Goal: Information Seeking & Learning: Compare options

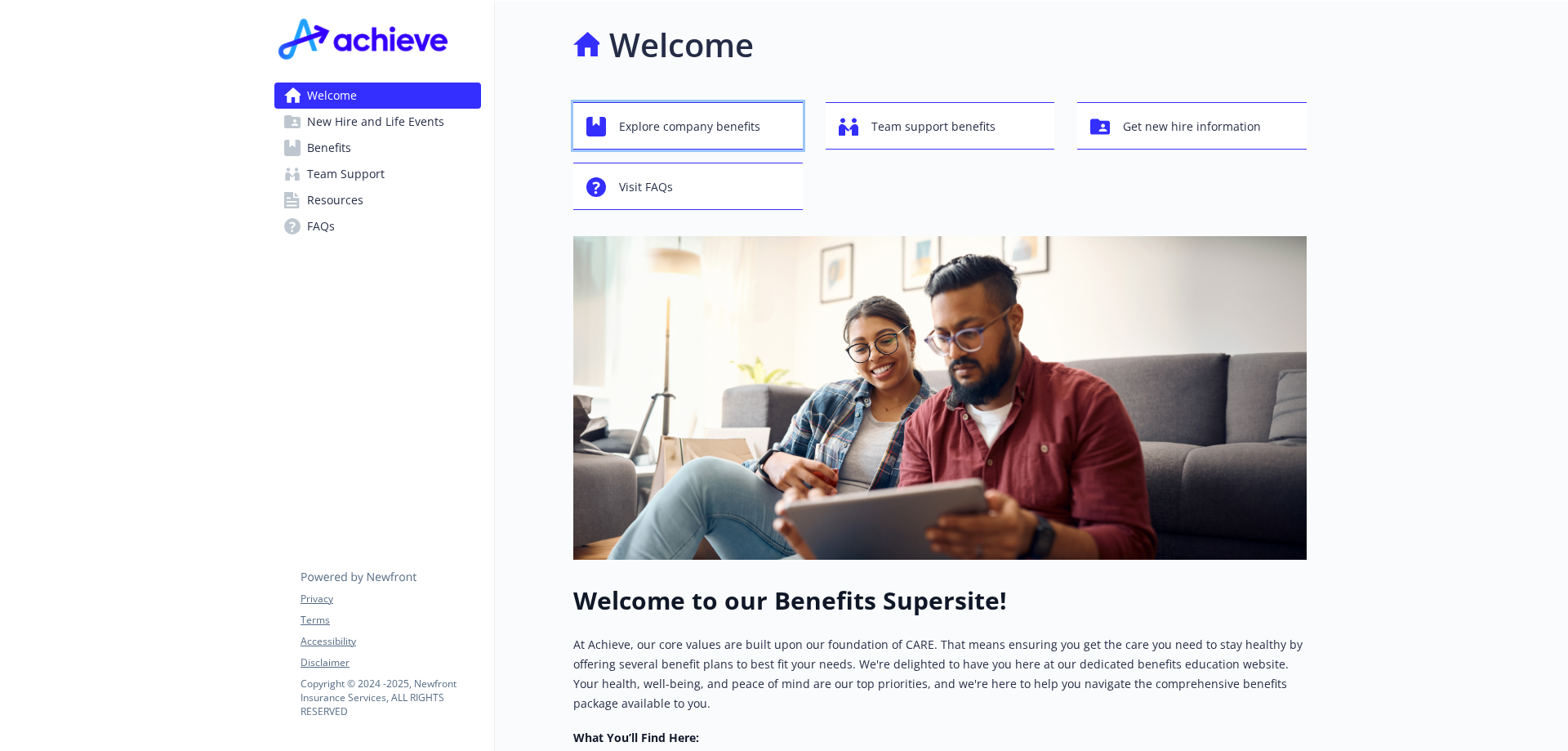
click at [674, 134] on span "Explore company benefits" at bounding box center [690, 127] width 142 height 31
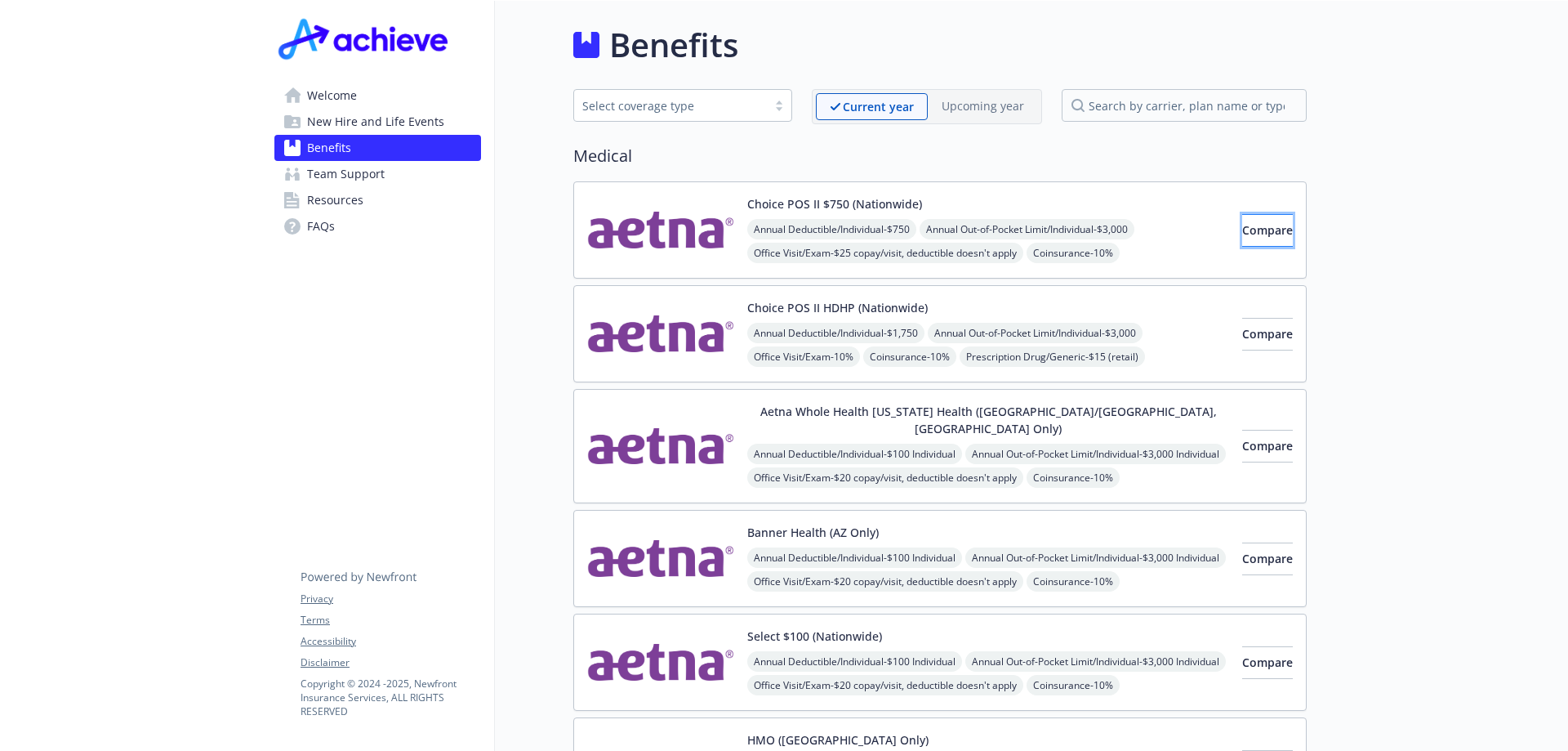
click at [1243, 231] on button "Compare" at bounding box center [1267, 231] width 50 height 33
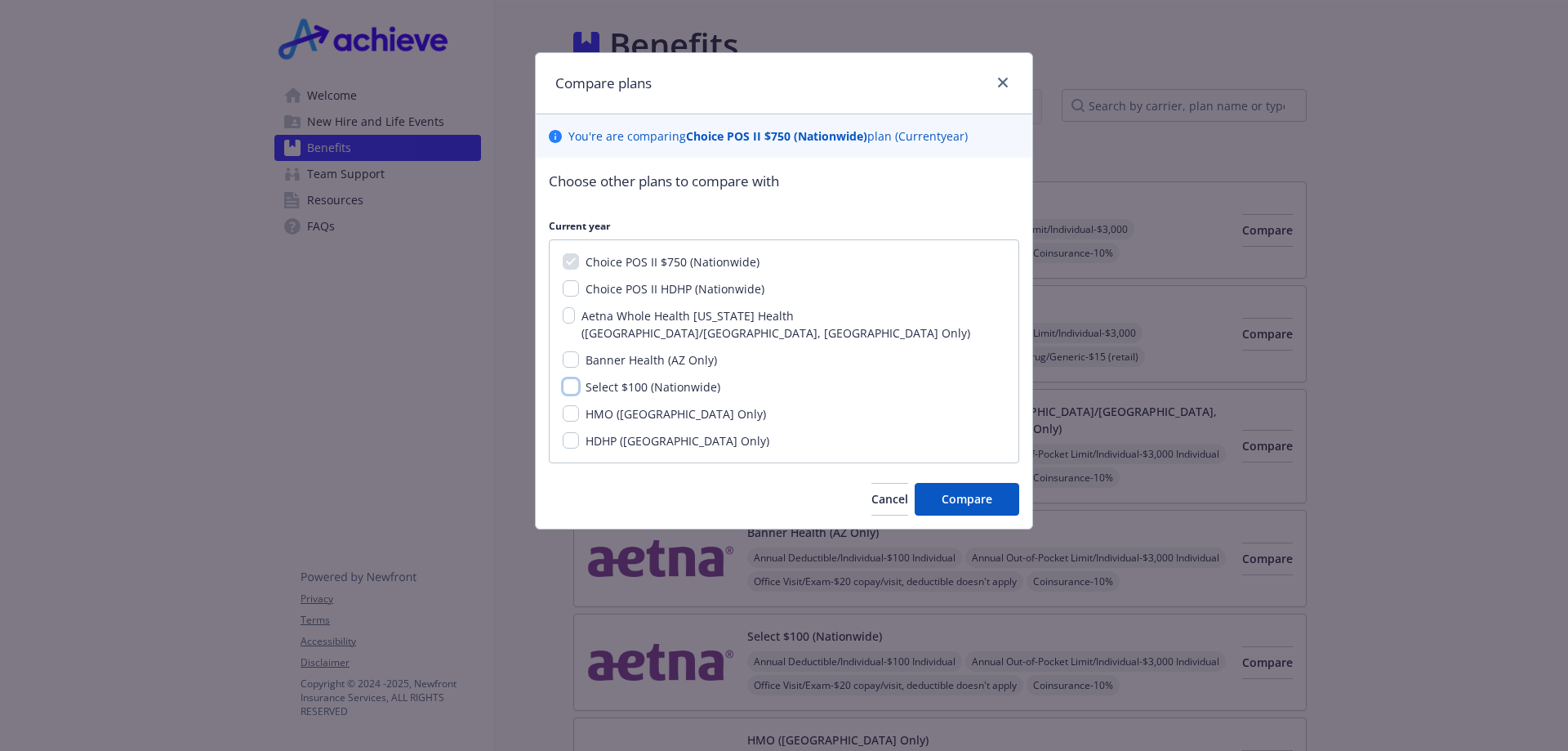
click at [565, 378] on input "Select $100 (Nationwide)" at bounding box center [571, 387] width 16 height 16
checkbox input "true"
click at [943, 491] on span "Compare" at bounding box center [967, 499] width 50 height 16
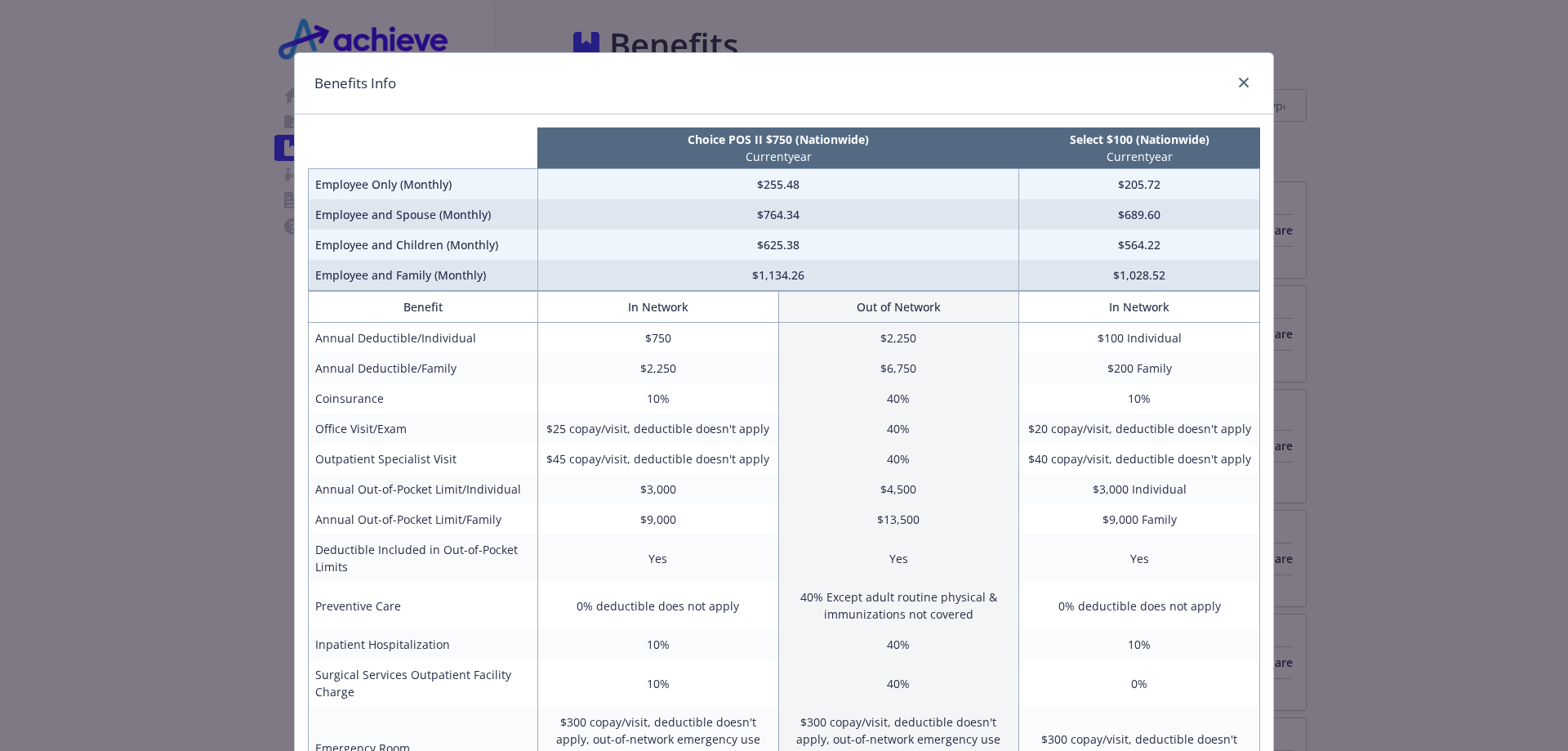
scroll to position [163, 0]
